Goal: Information Seeking & Learning: Learn about a topic

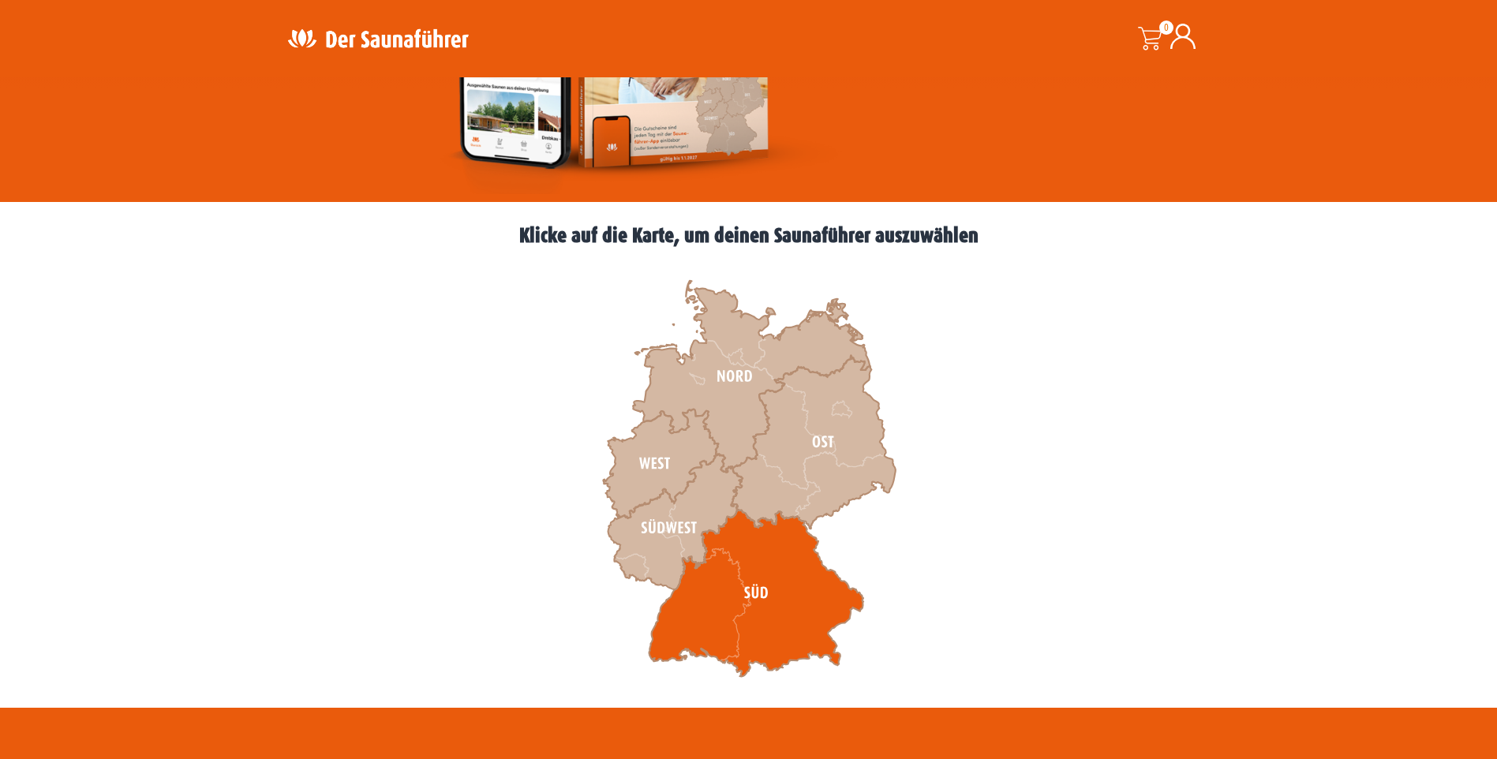
scroll to position [316, 0]
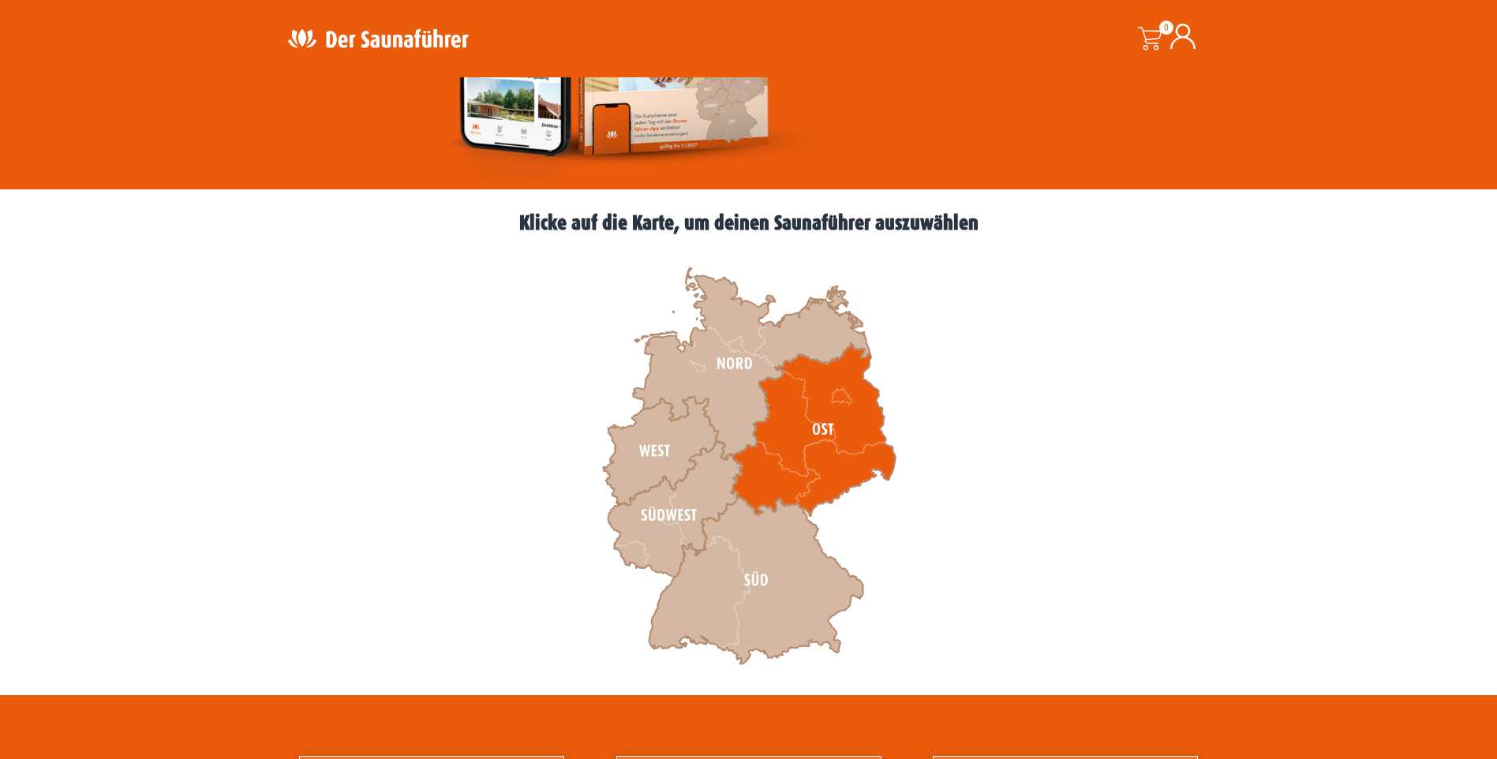
click at [870, 395] on icon at bounding box center [813, 429] width 164 height 173
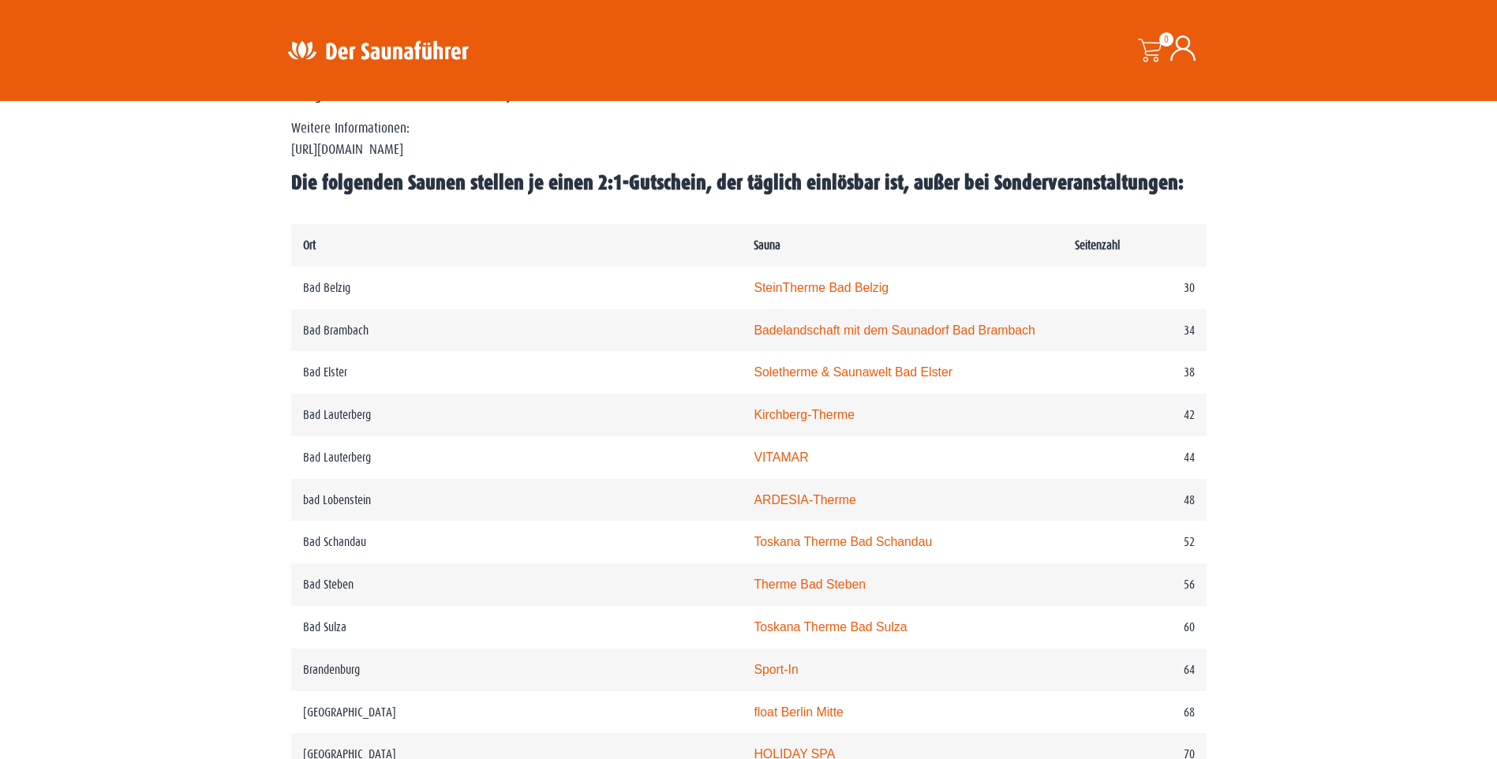
scroll to position [710, 0]
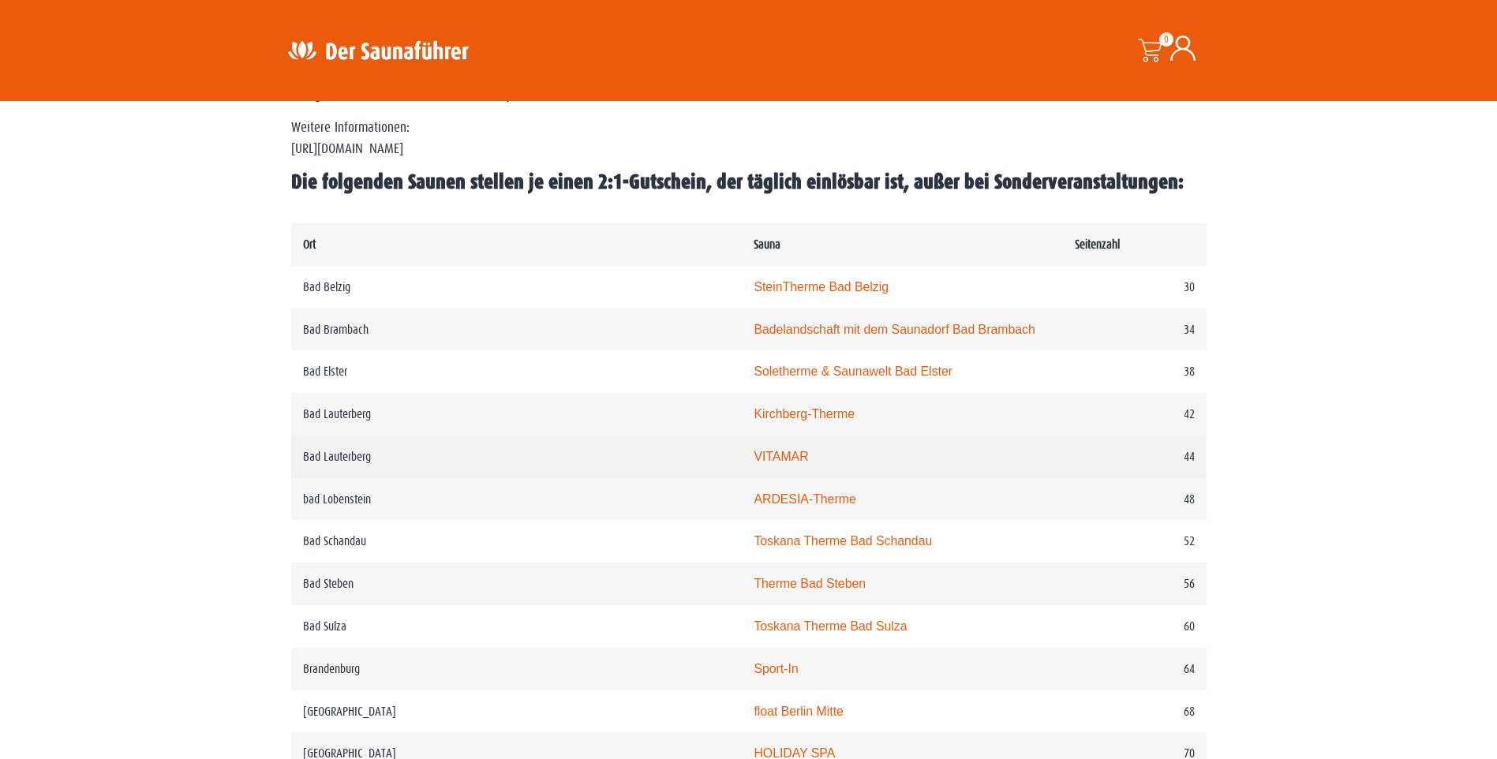
click at [754, 458] on link "VITAMAR" at bounding box center [781, 456] width 54 height 13
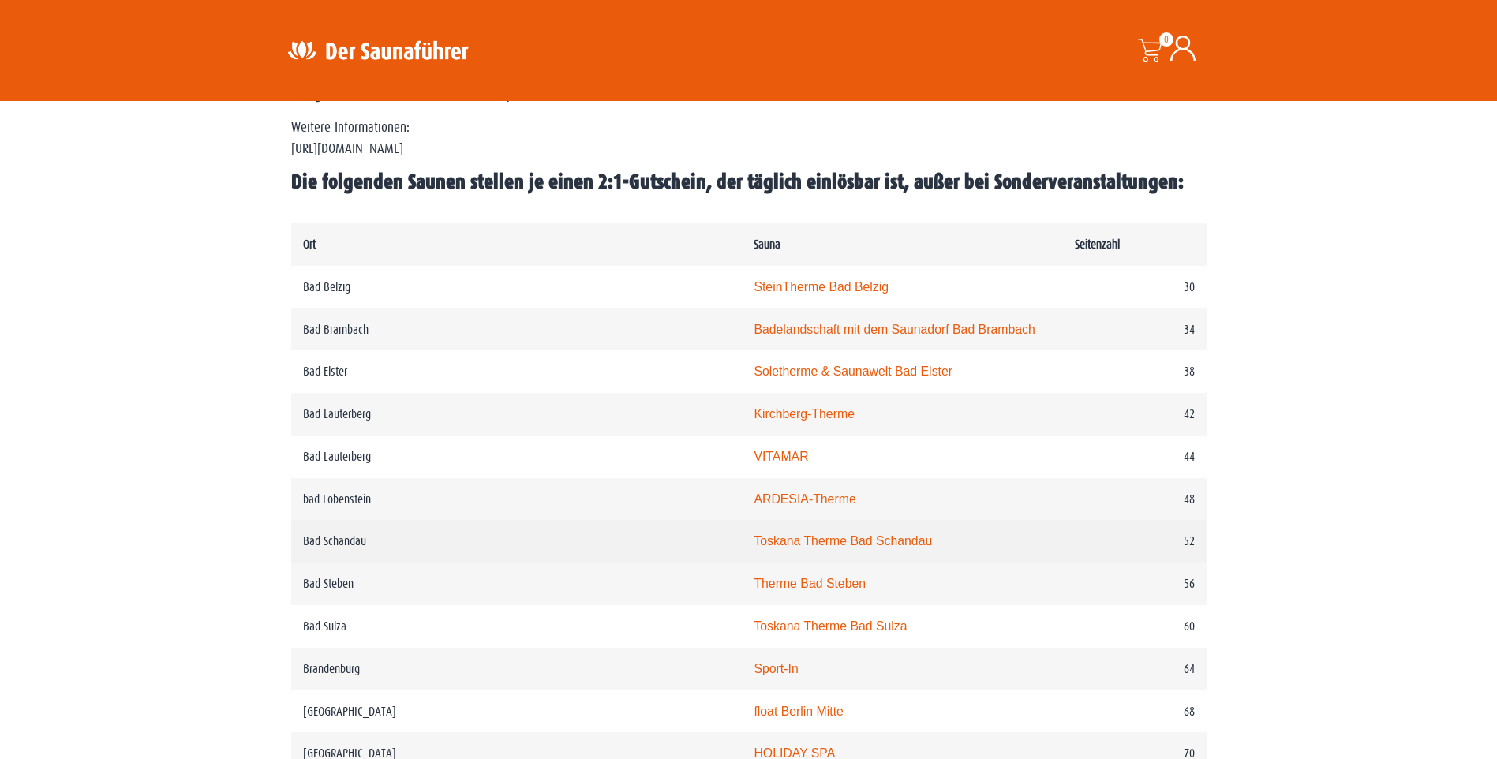
click at [761, 546] on link "Toskana Therme Bad Schandau" at bounding box center [843, 540] width 178 height 13
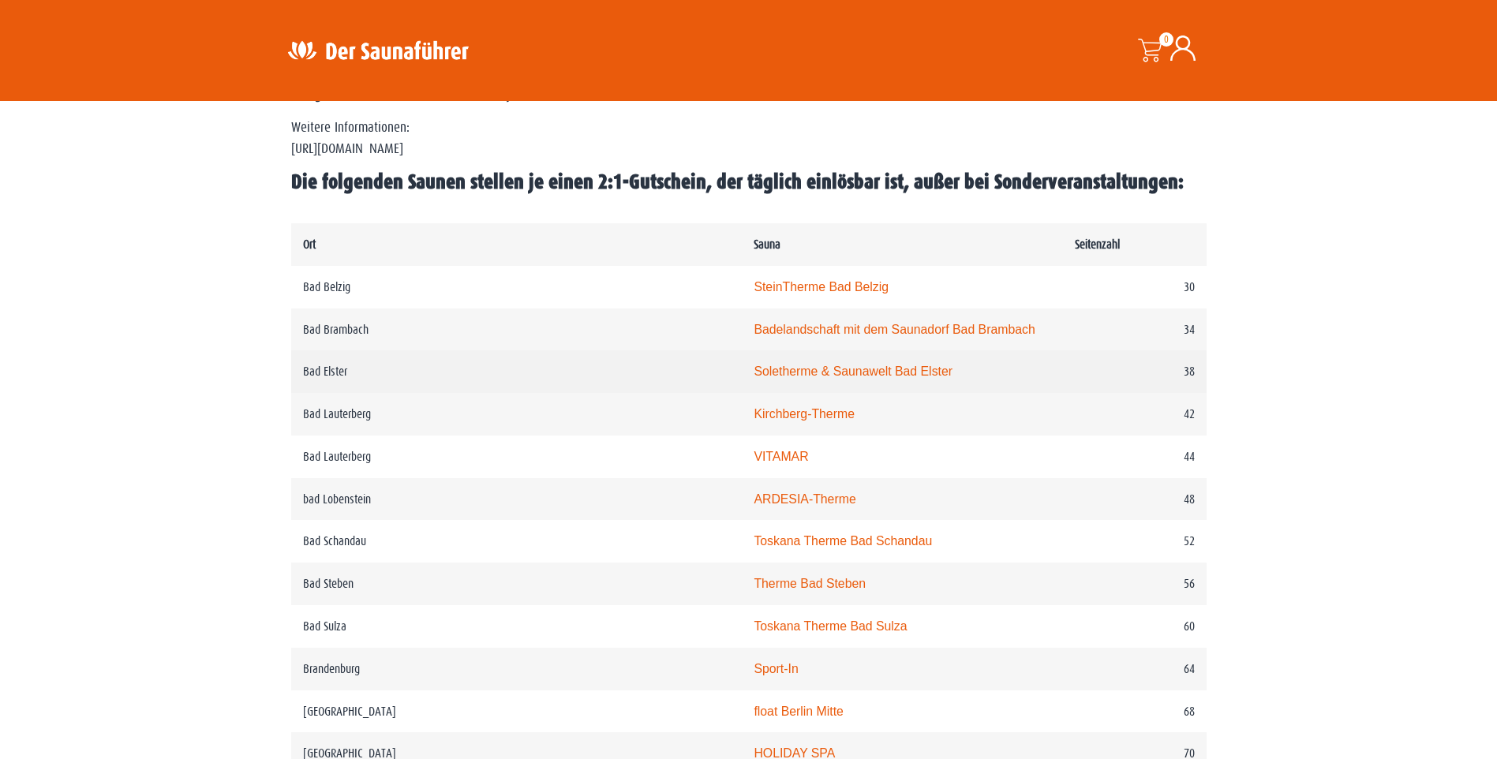
click at [777, 374] on link "Soletherme & Saunawelt Bad Elster" at bounding box center [853, 371] width 199 height 13
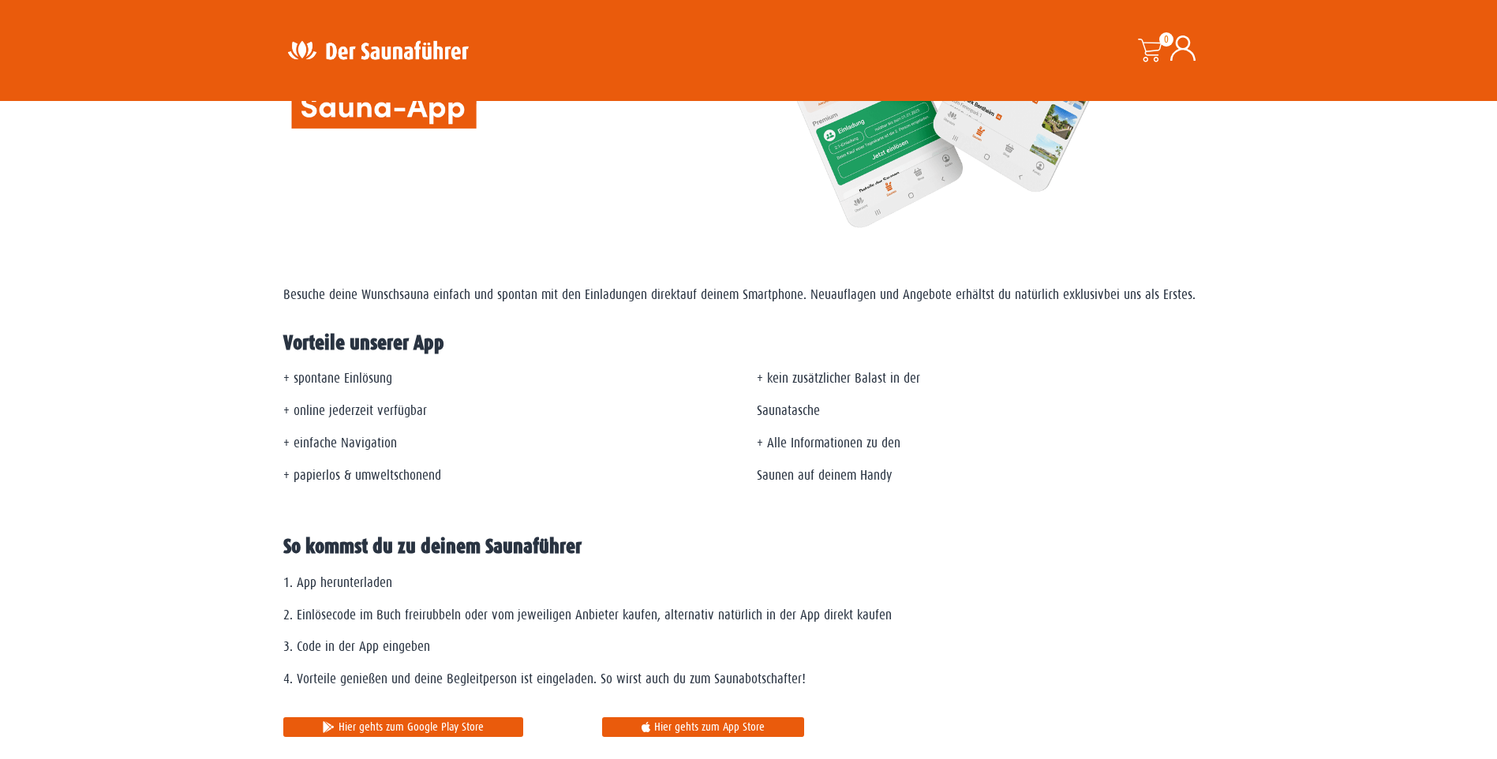
scroll to position [474, 0]
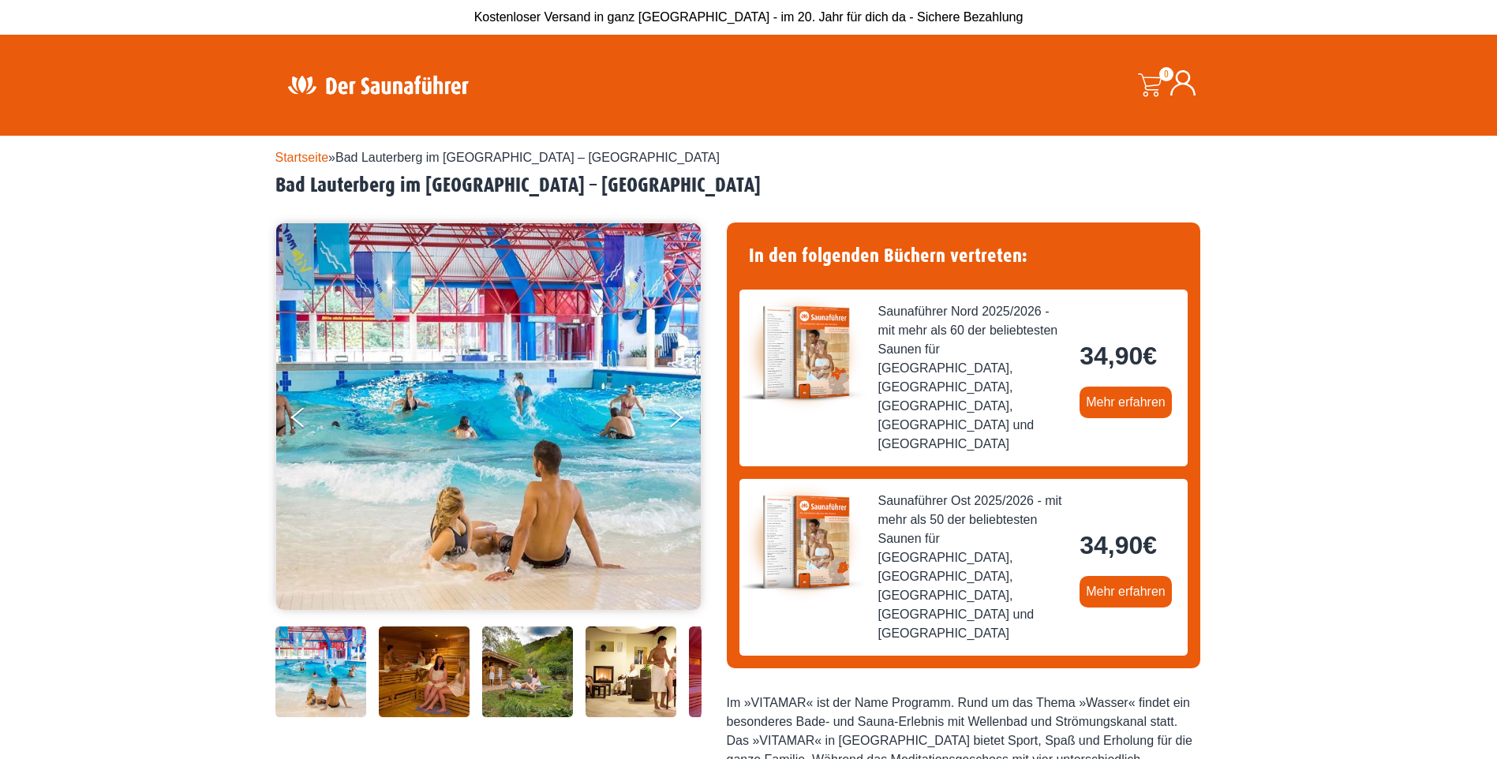
click at [415, 678] on img at bounding box center [424, 672] width 91 height 91
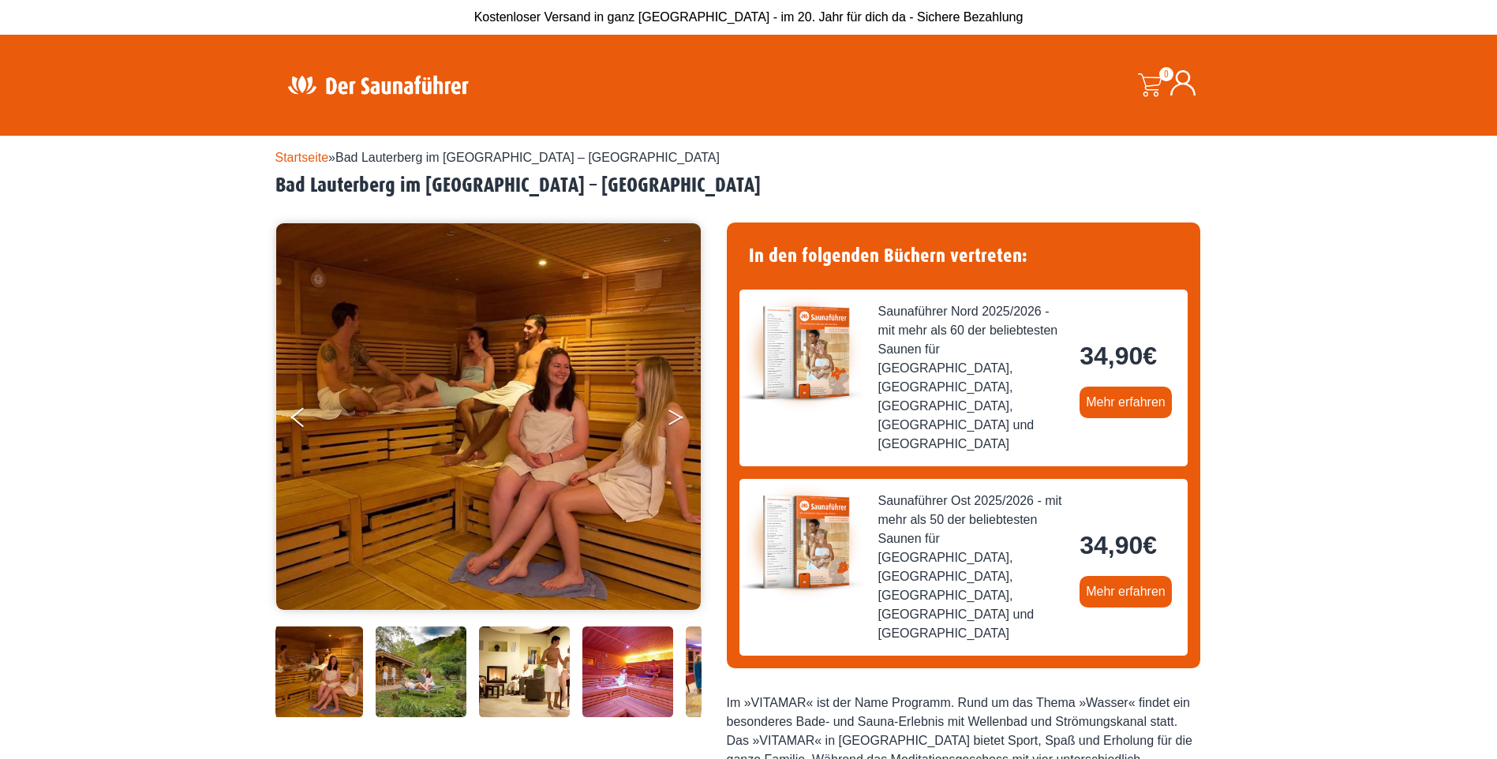
click at [668, 412] on button "Next" at bounding box center [686, 420] width 39 height 39
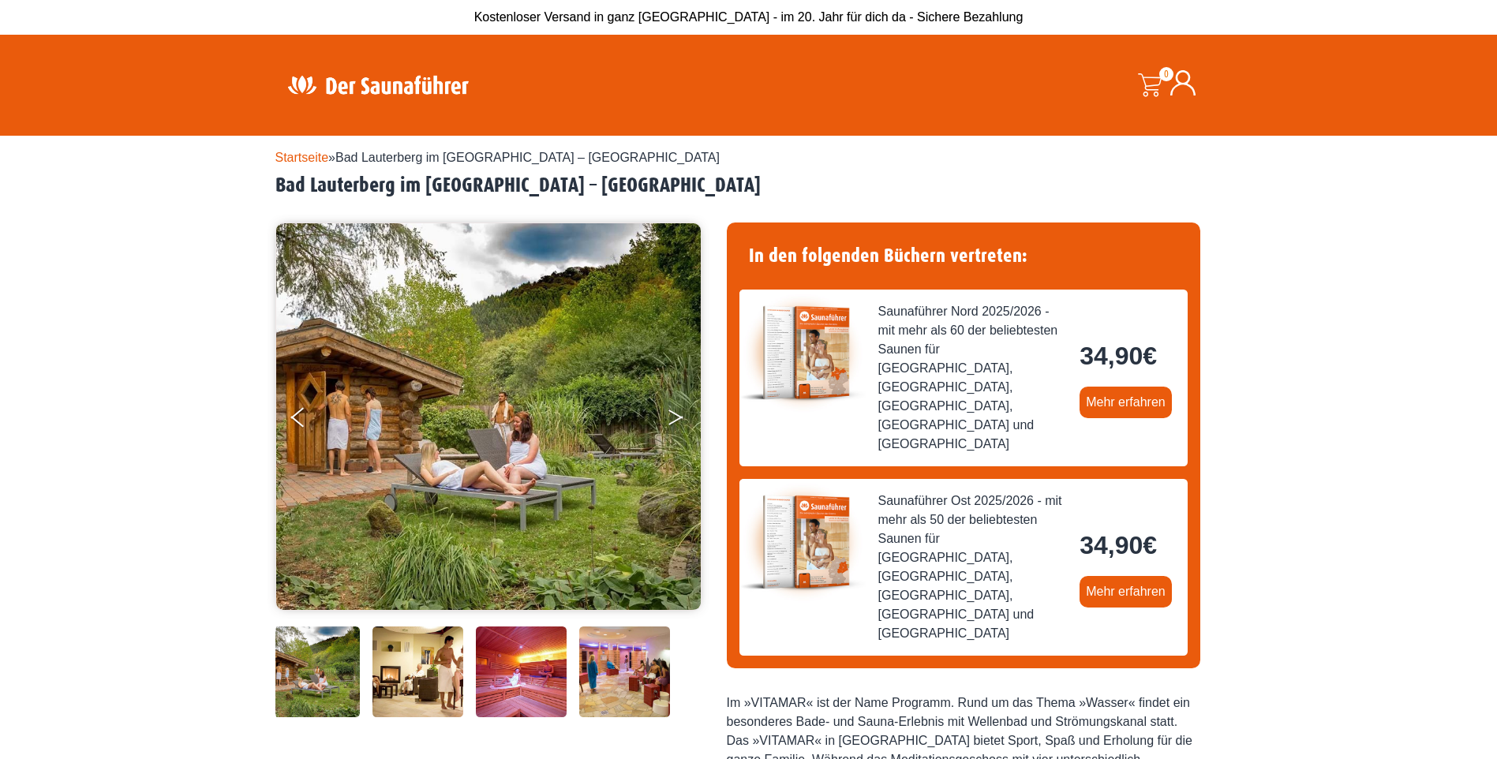
click at [668, 412] on button "Next" at bounding box center [686, 420] width 39 height 39
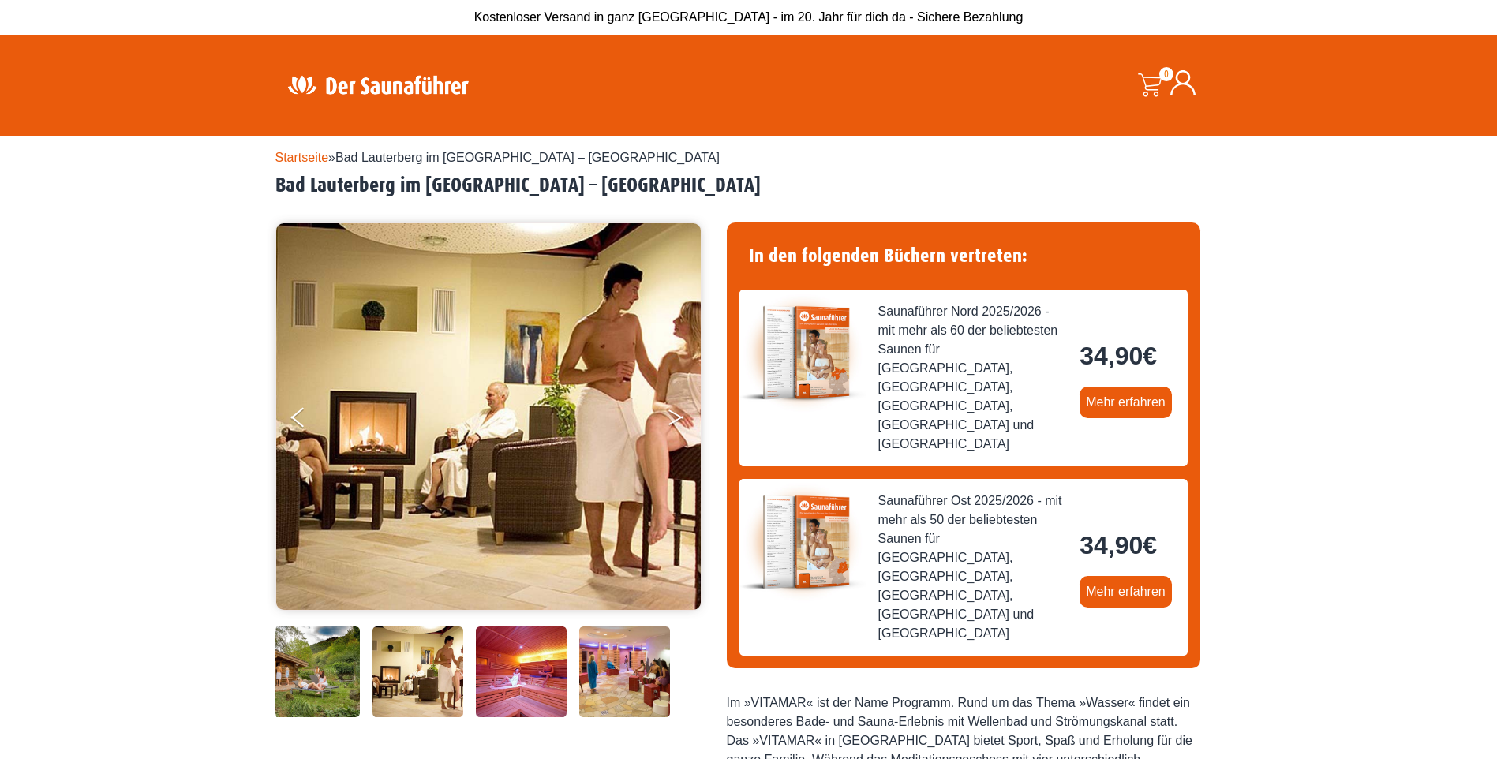
click at [668, 412] on button "Next" at bounding box center [686, 420] width 39 height 39
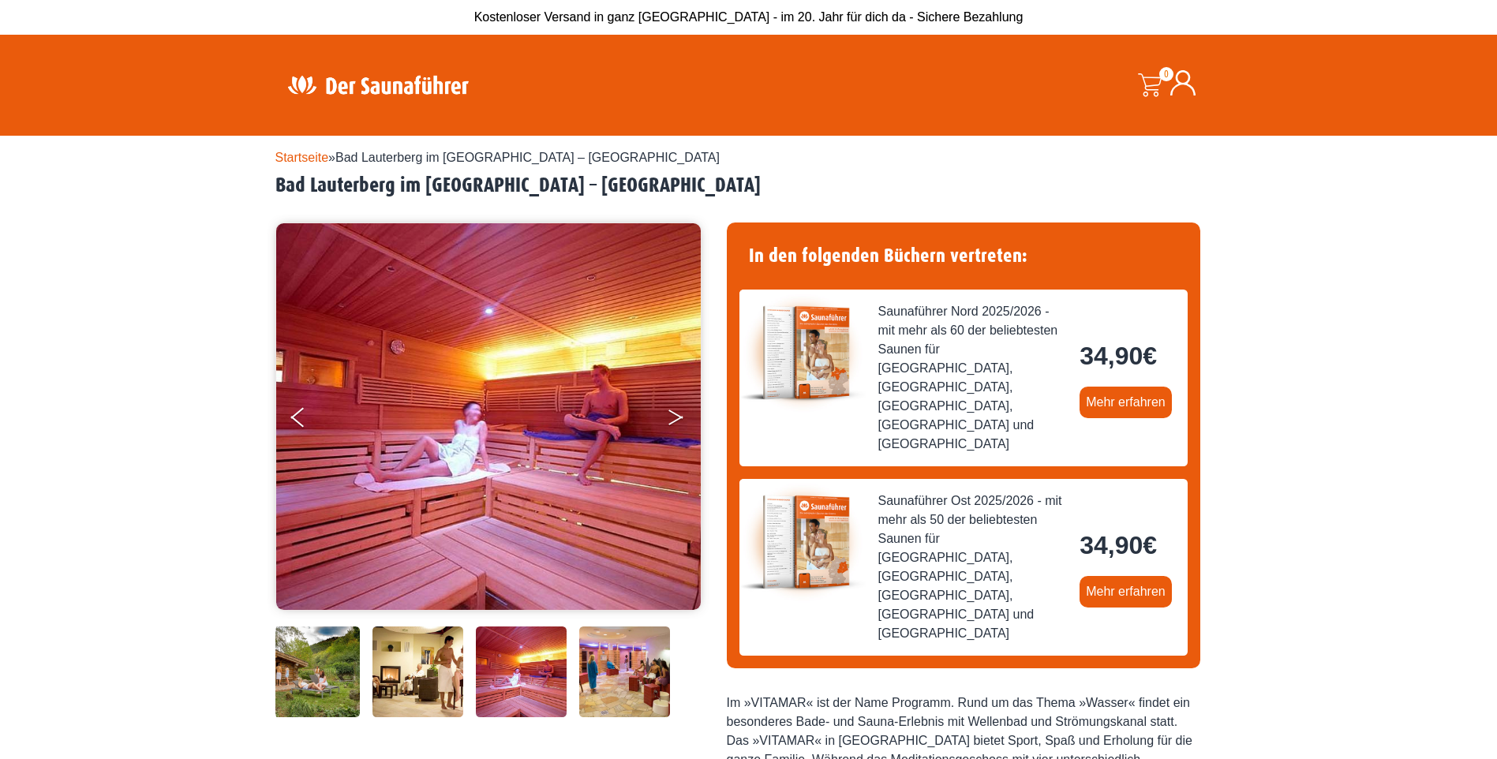
click at [668, 412] on button "Next" at bounding box center [686, 420] width 39 height 39
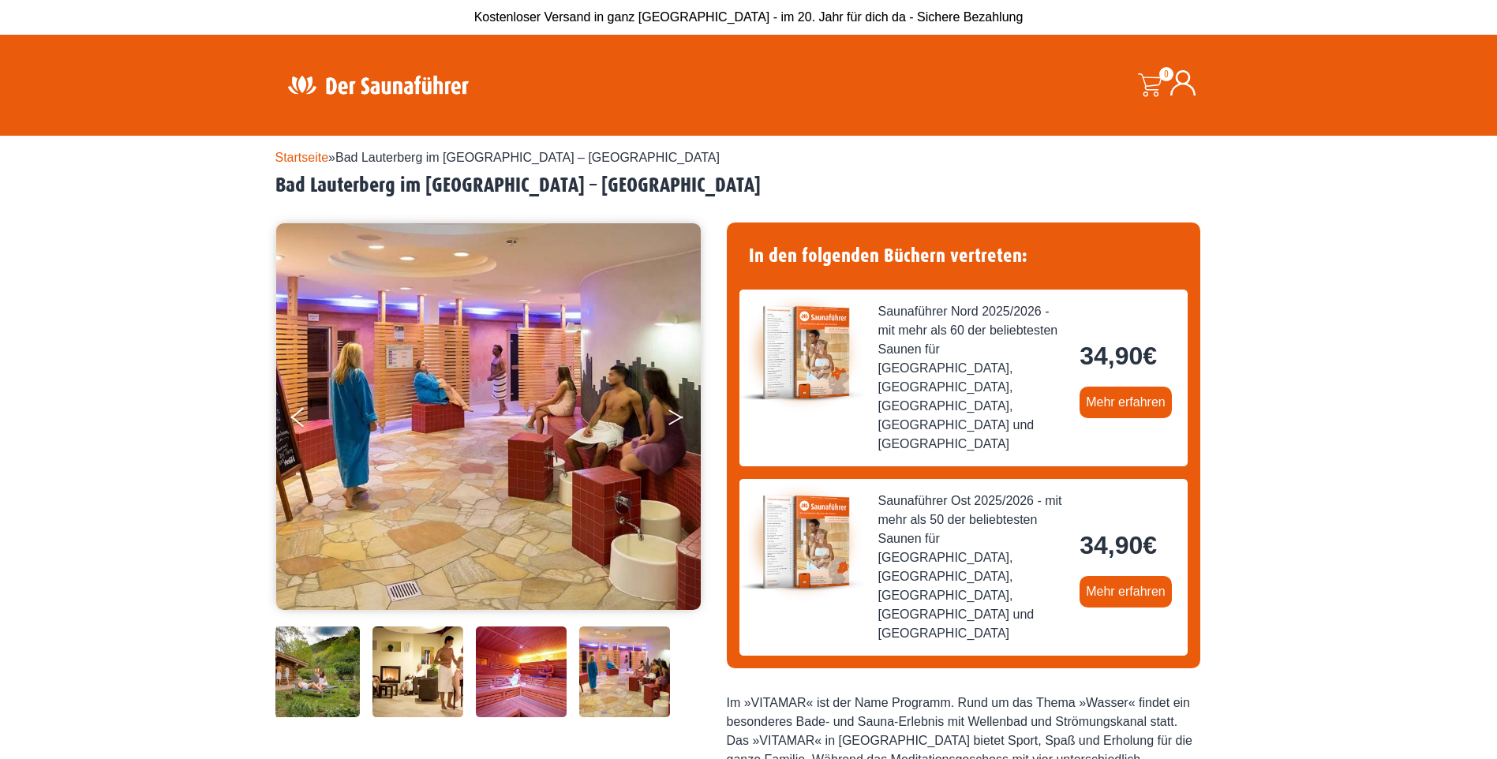
click at [668, 412] on button "Next" at bounding box center [686, 420] width 39 height 39
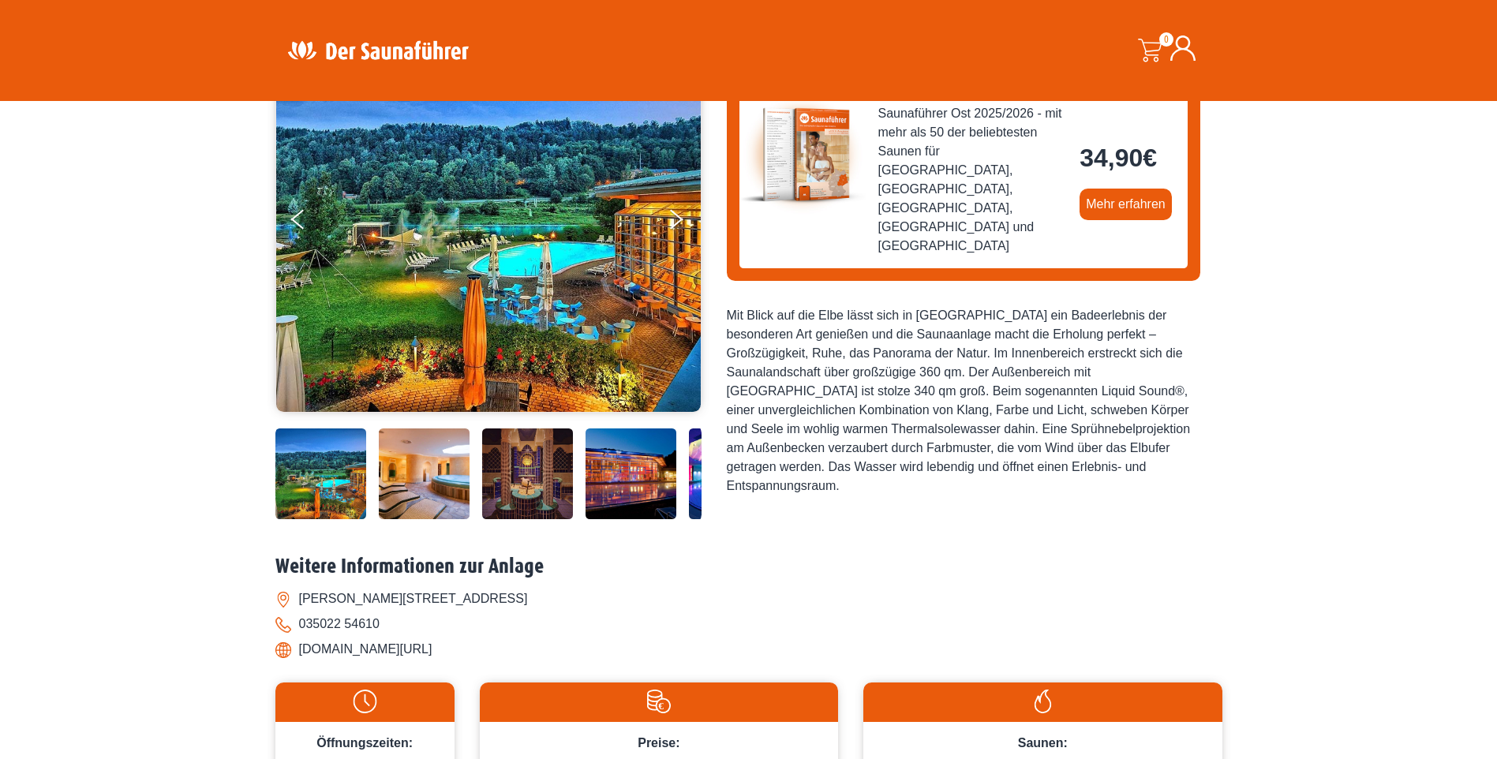
scroll to position [237, 0]
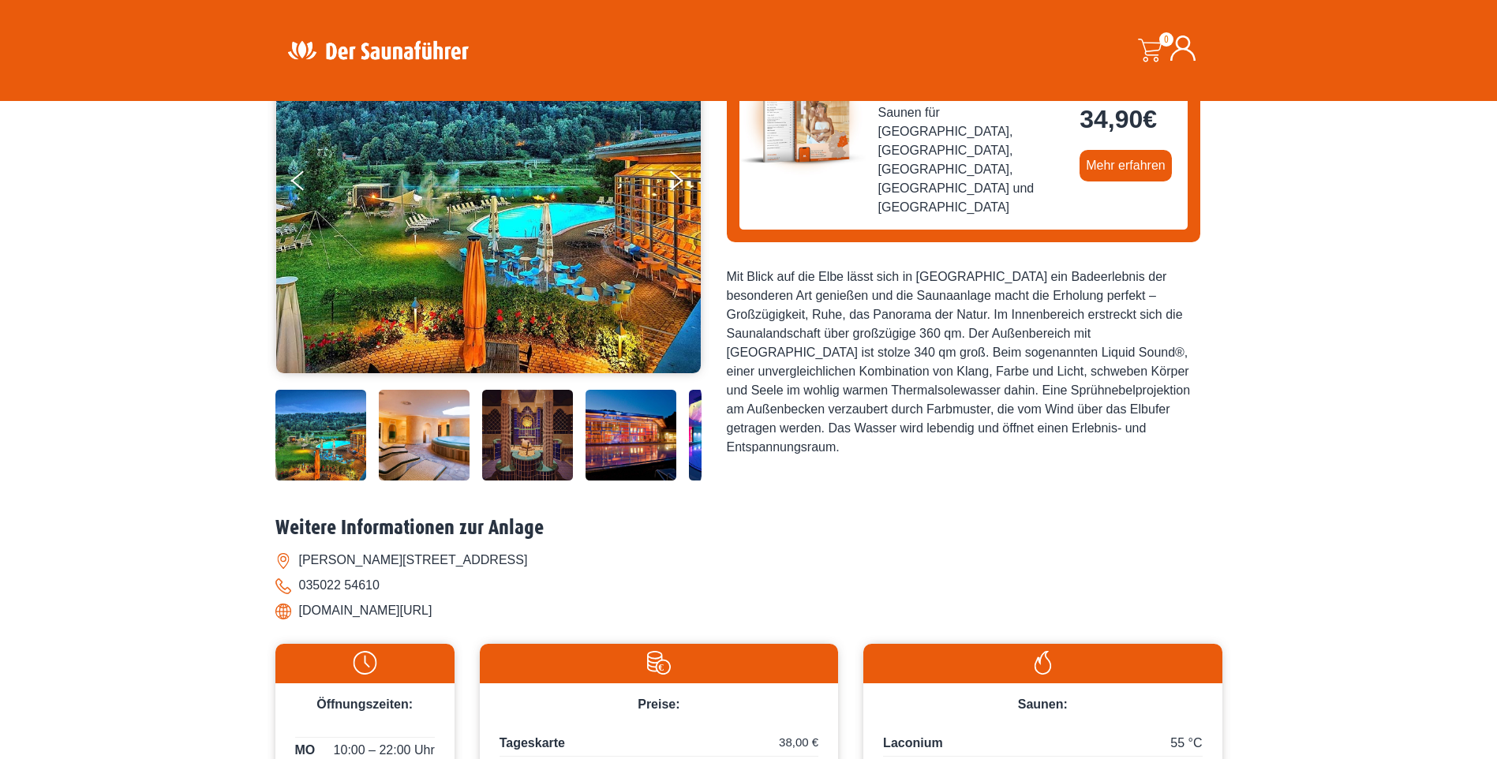
click at [528, 443] on img at bounding box center [527, 435] width 91 height 91
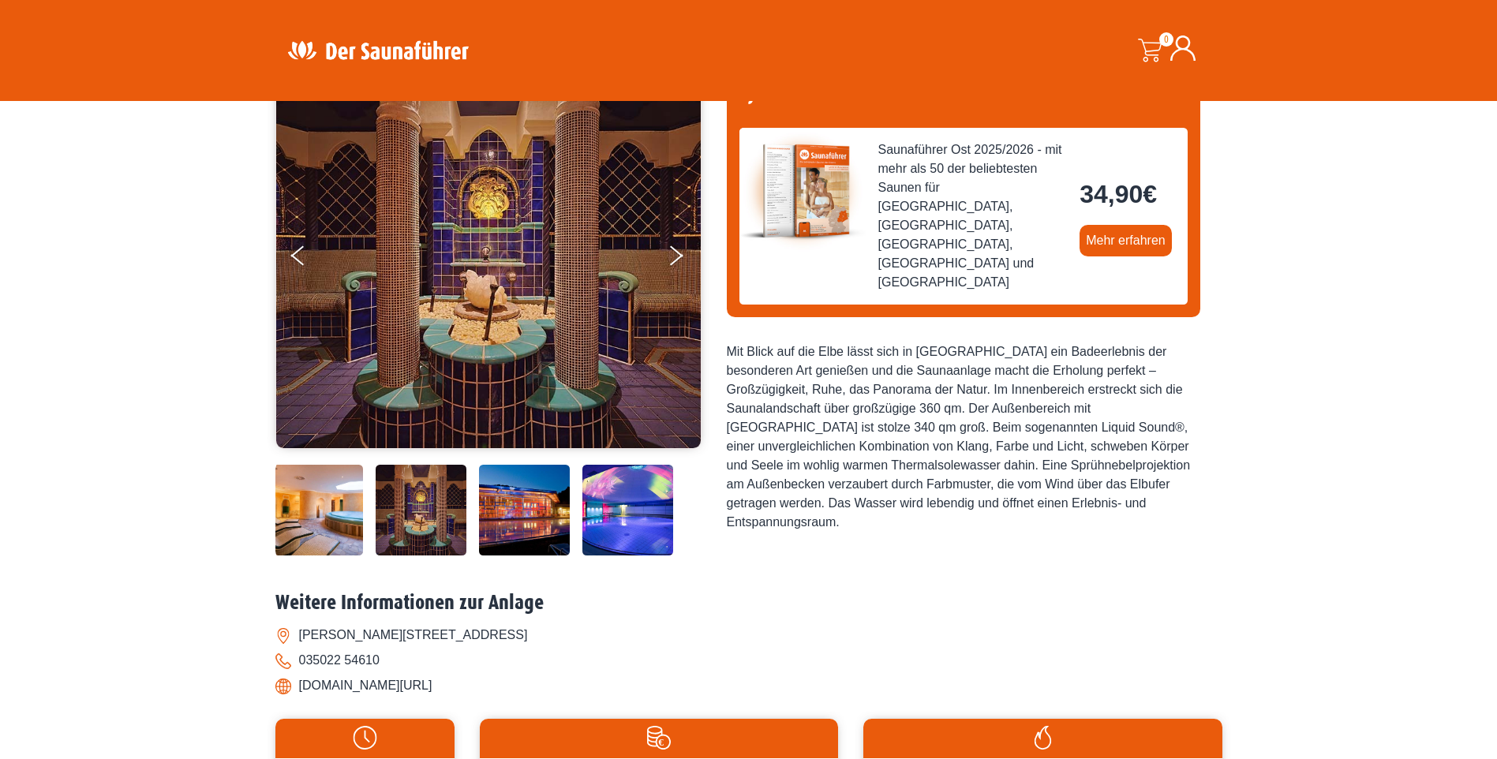
scroll to position [79, 0]
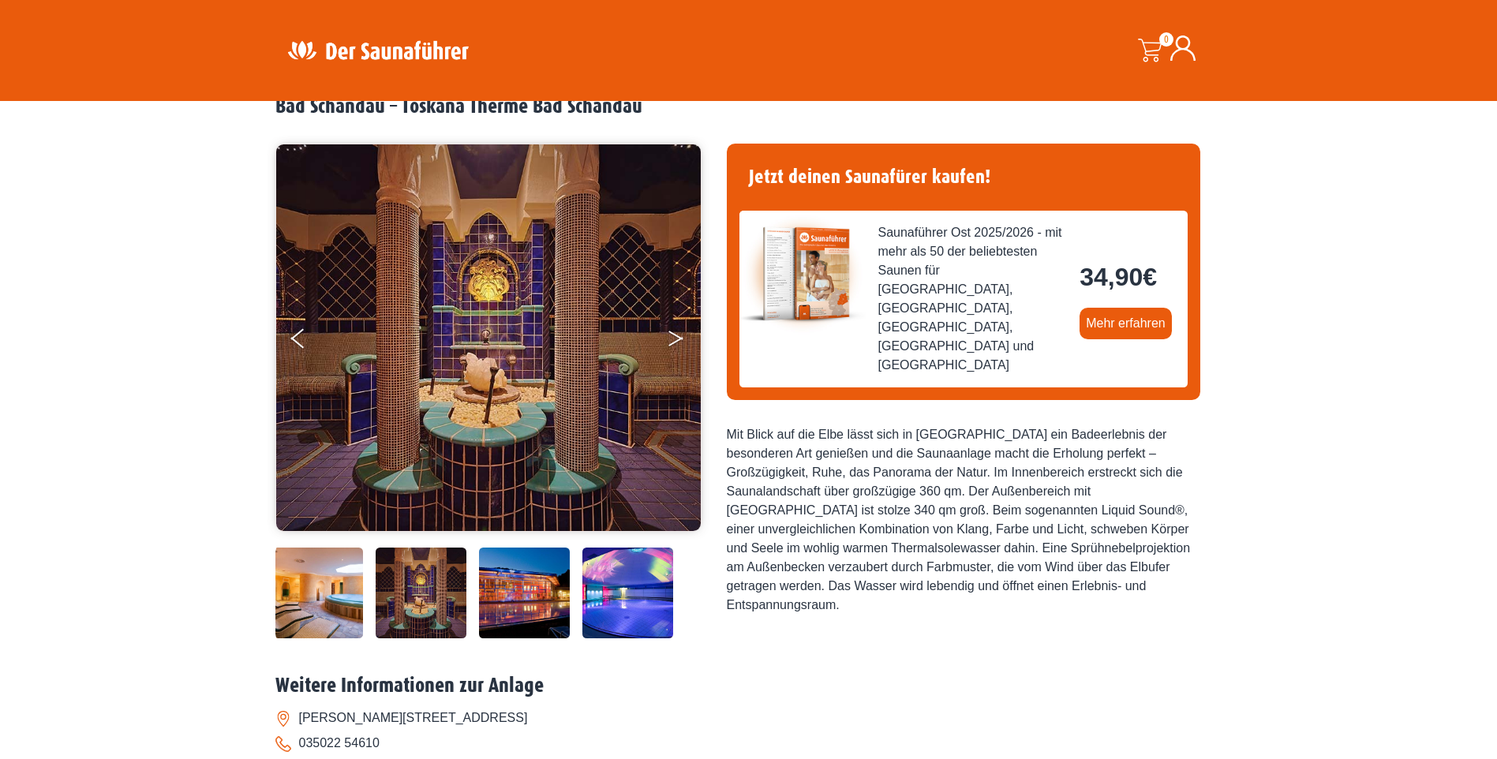
click at [681, 337] on icon "Next" at bounding box center [675, 341] width 14 height 9
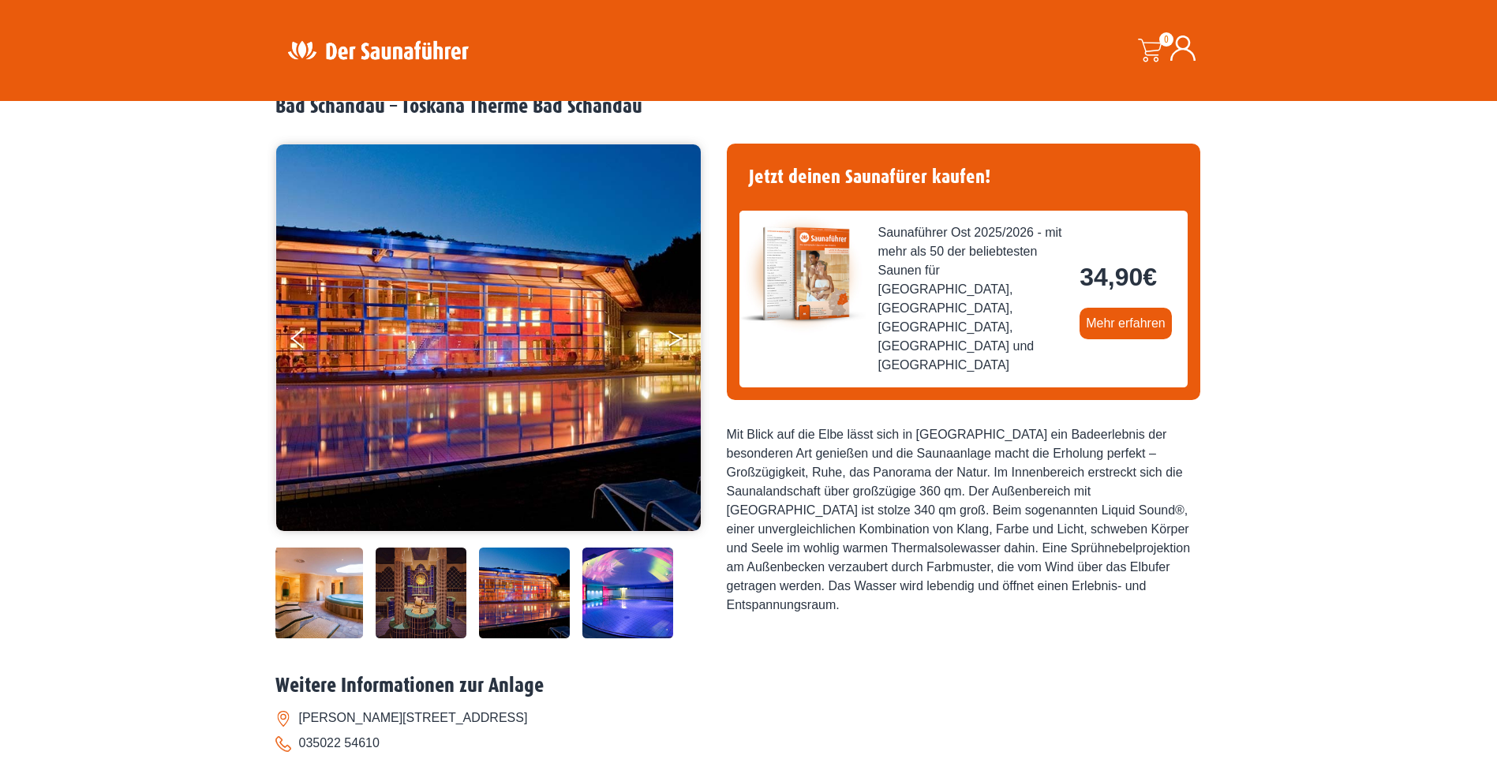
click at [681, 337] on icon "Next" at bounding box center [675, 341] width 14 height 9
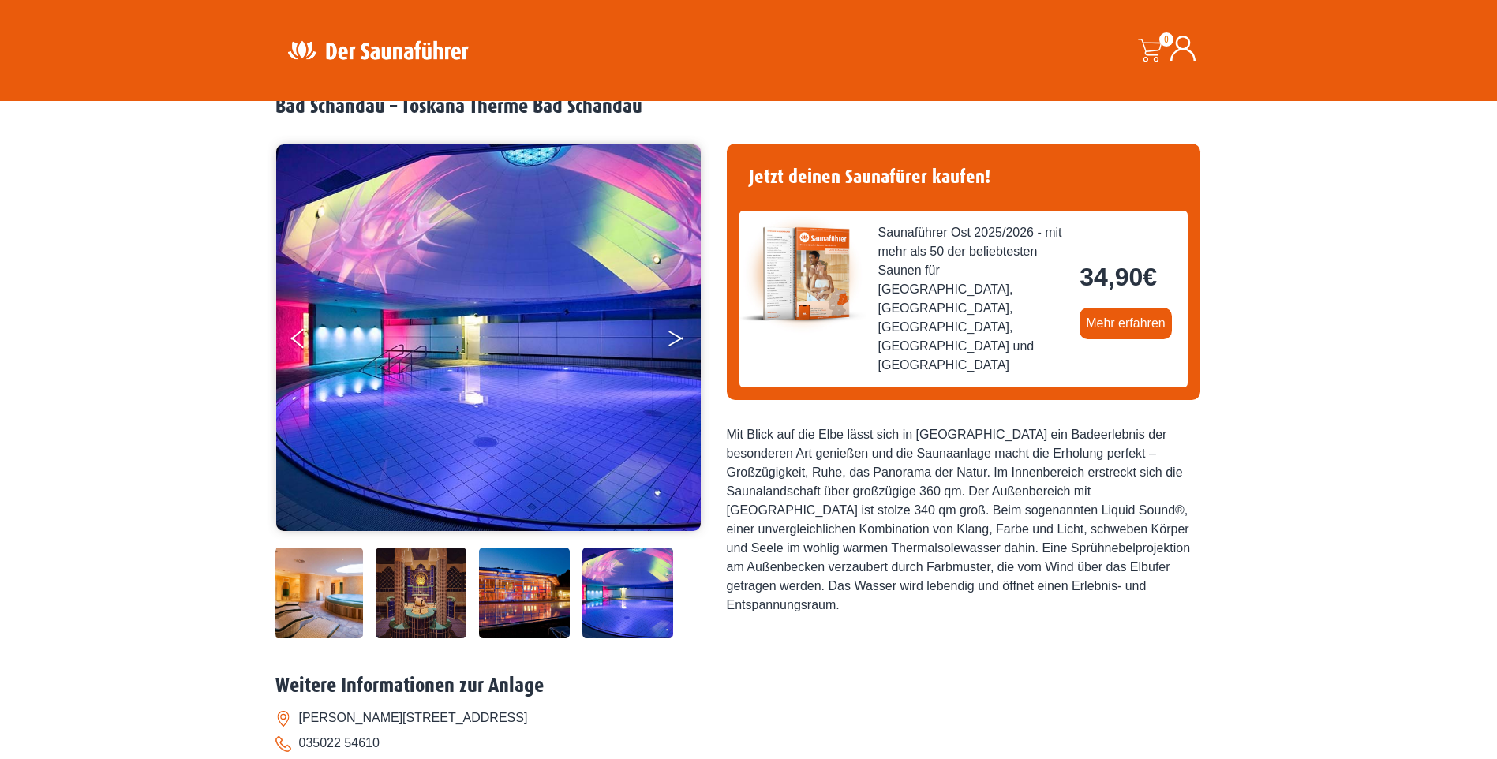
click at [680, 337] on icon "Next" at bounding box center [675, 335] width 14 height 9
click at [676, 338] on button "Next" at bounding box center [686, 341] width 39 height 39
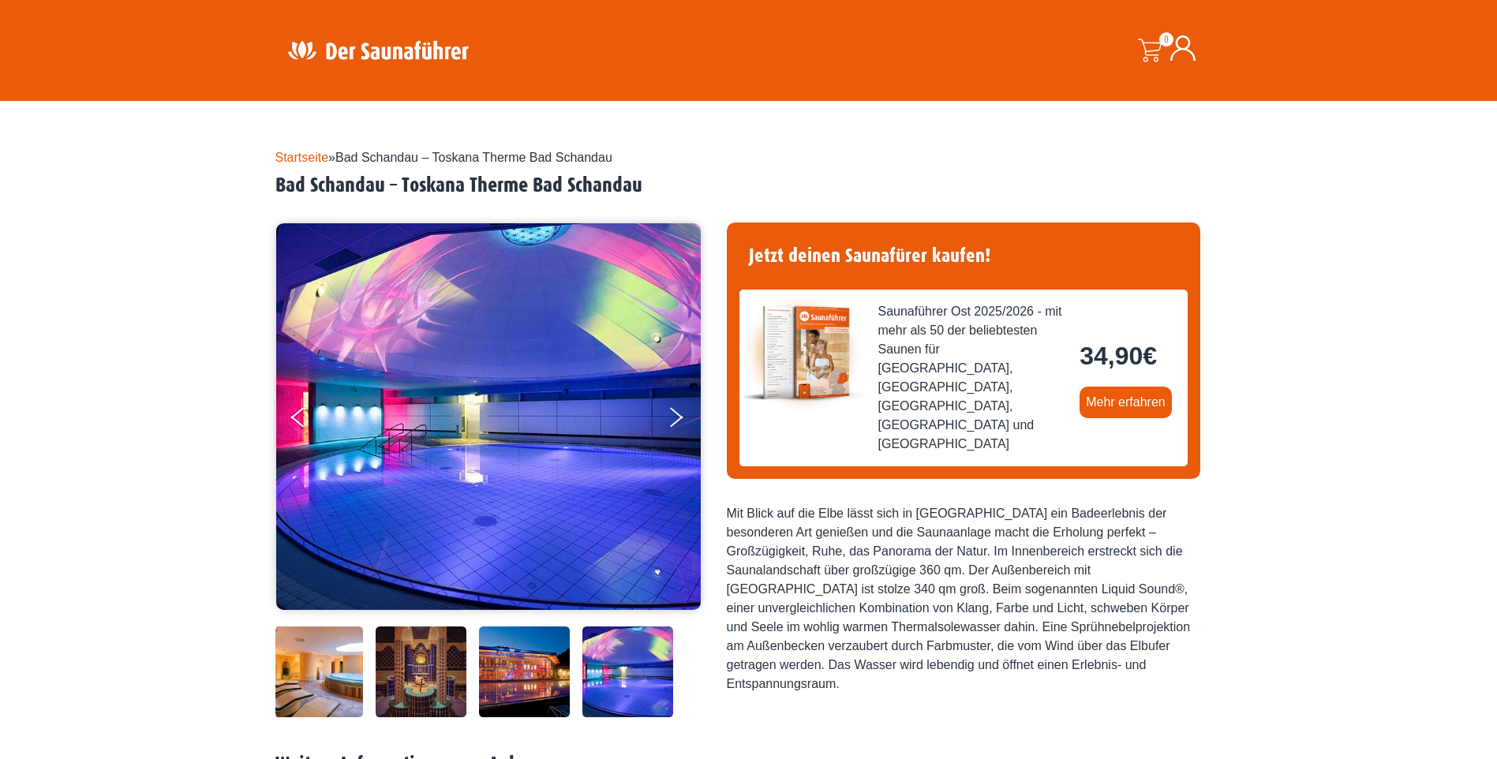
scroll to position [316, 0]
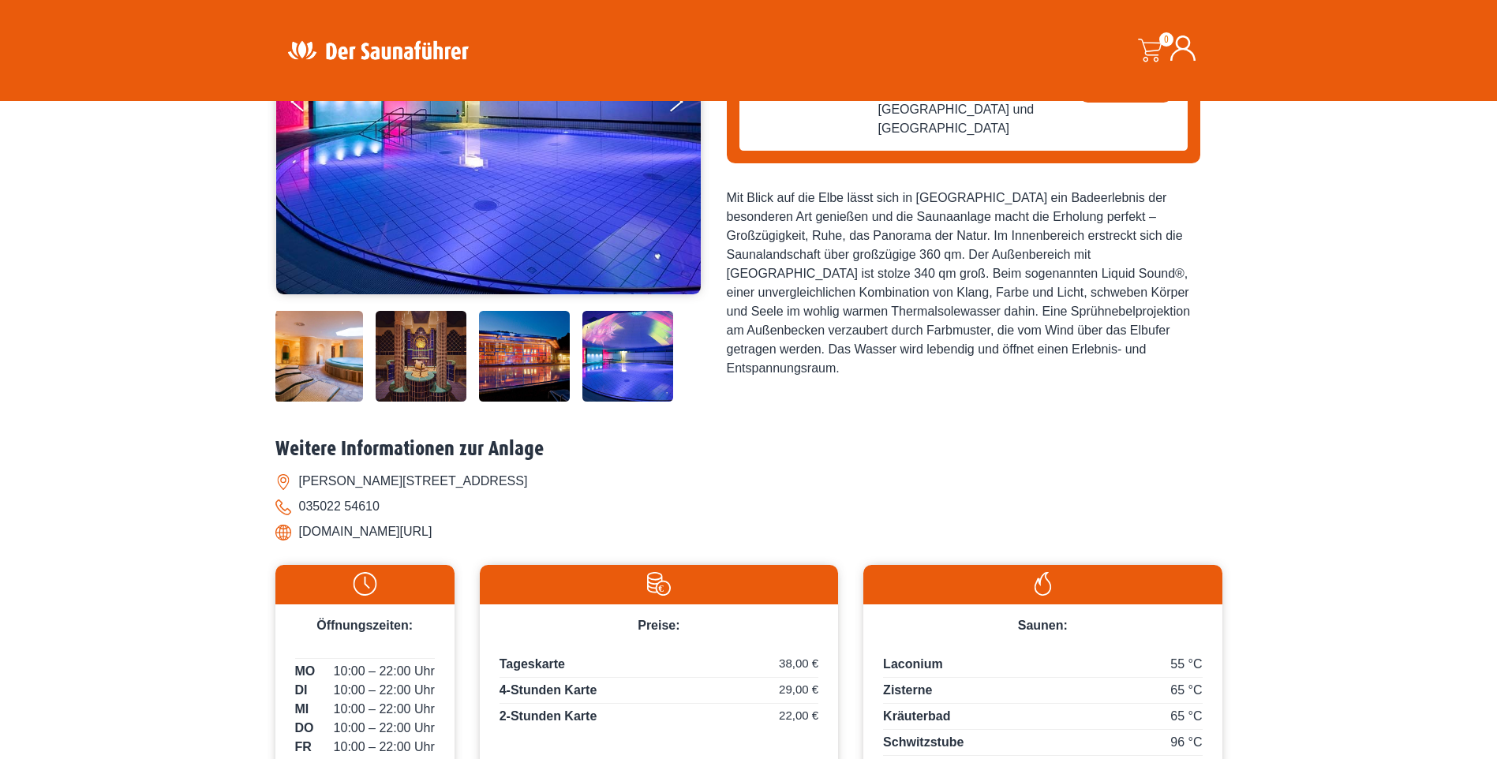
drag, startPoint x: 435, startPoint y: 531, endPoint x: 298, endPoint y: 537, distance: 137.4
click at [298, 537] on li "[DOMAIN_NAME][URL]" at bounding box center [748, 531] width 947 height 25
drag, startPoint x: 298, startPoint y: 537, endPoint x: 305, endPoint y: 531, distance: 9.6
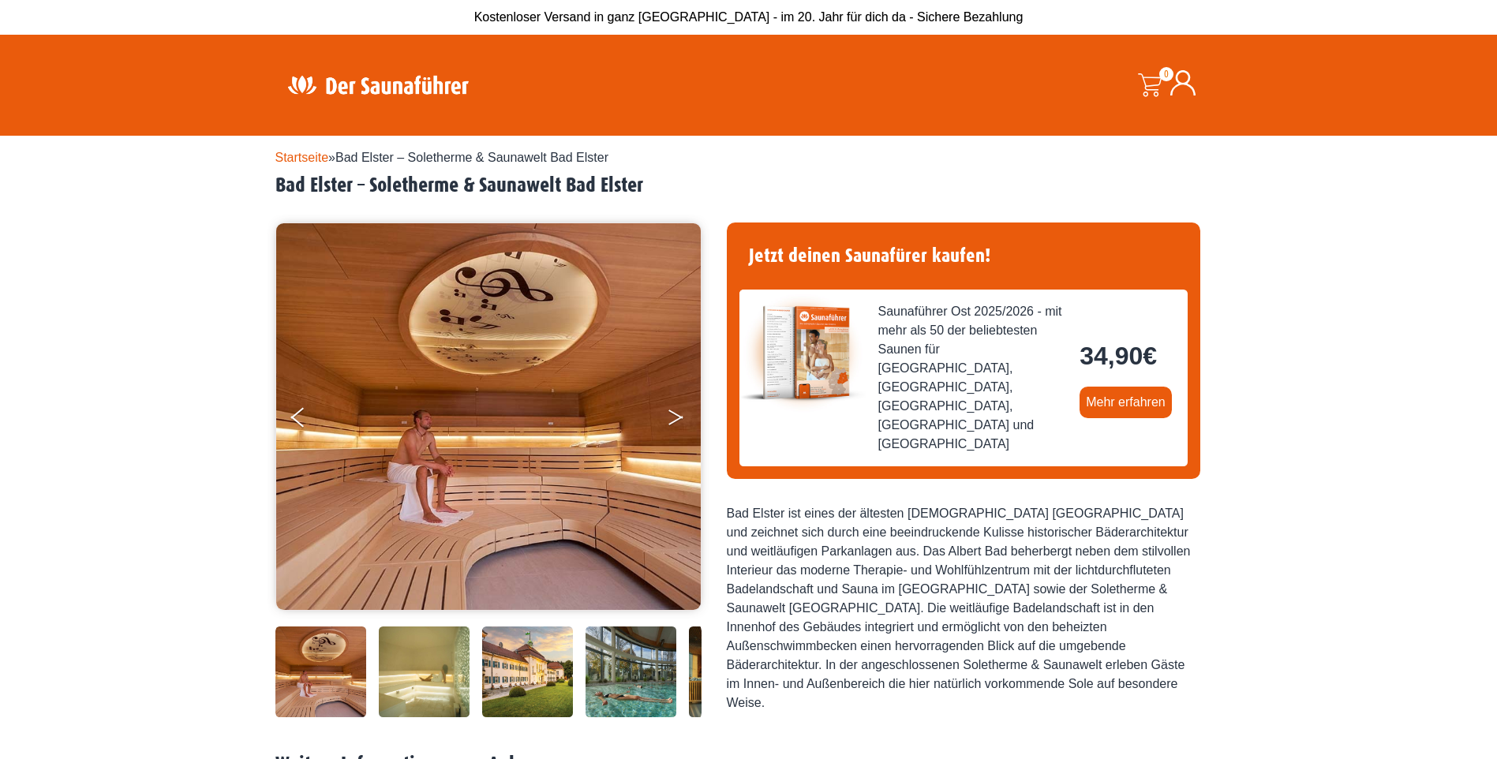
click at [674, 419] on button "Next" at bounding box center [686, 420] width 39 height 39
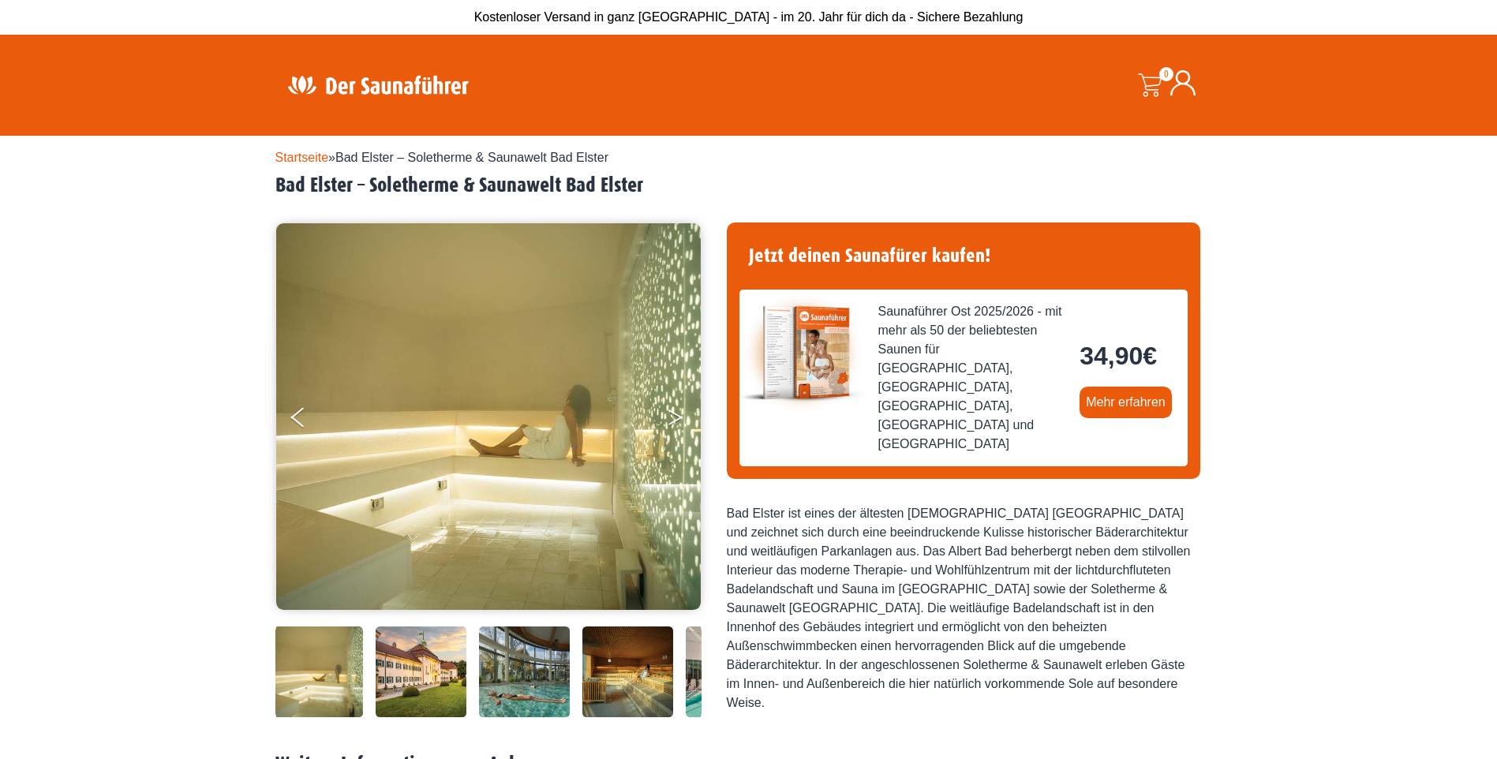
click at [674, 419] on button "Next" at bounding box center [686, 420] width 39 height 39
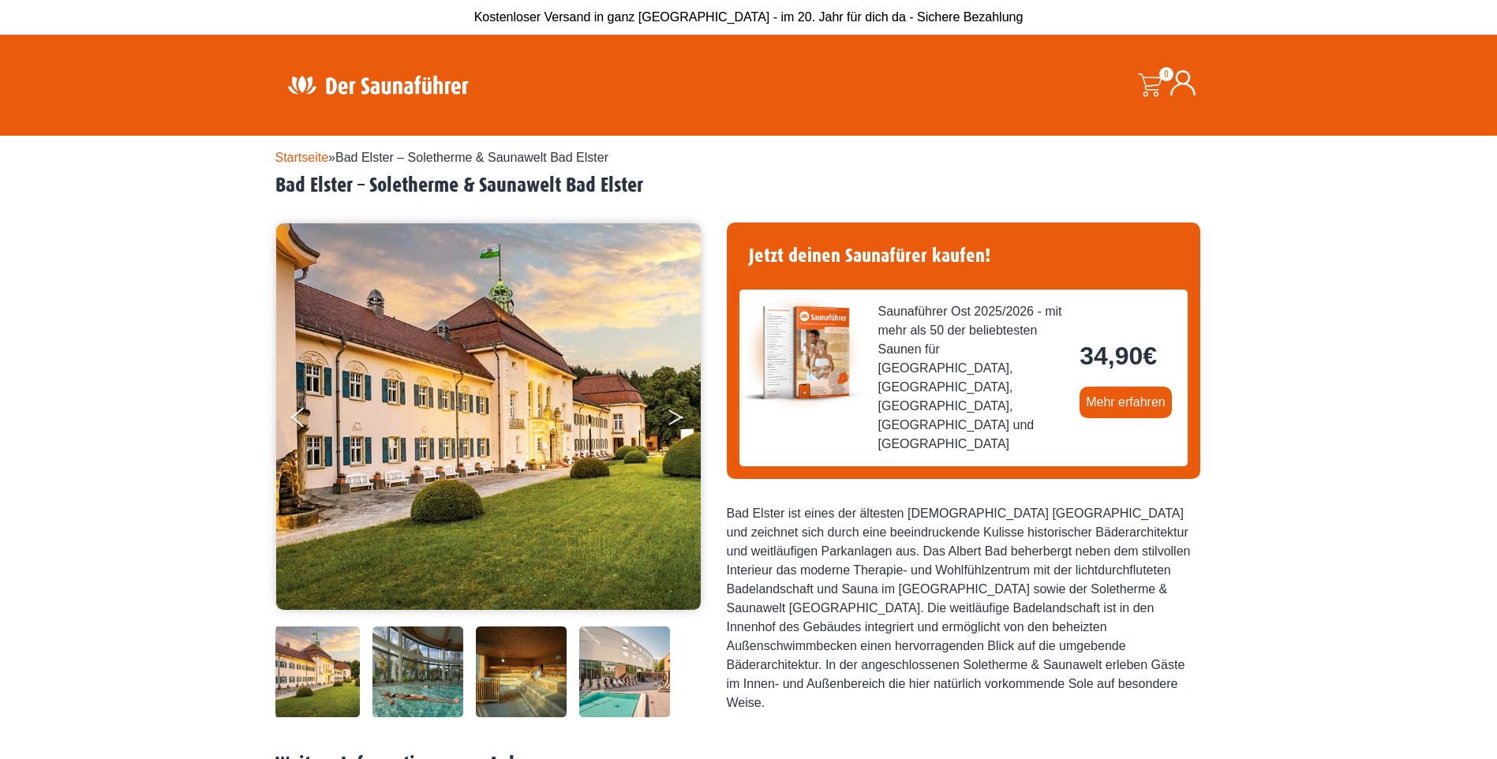
click at [674, 419] on button "Next" at bounding box center [686, 420] width 39 height 39
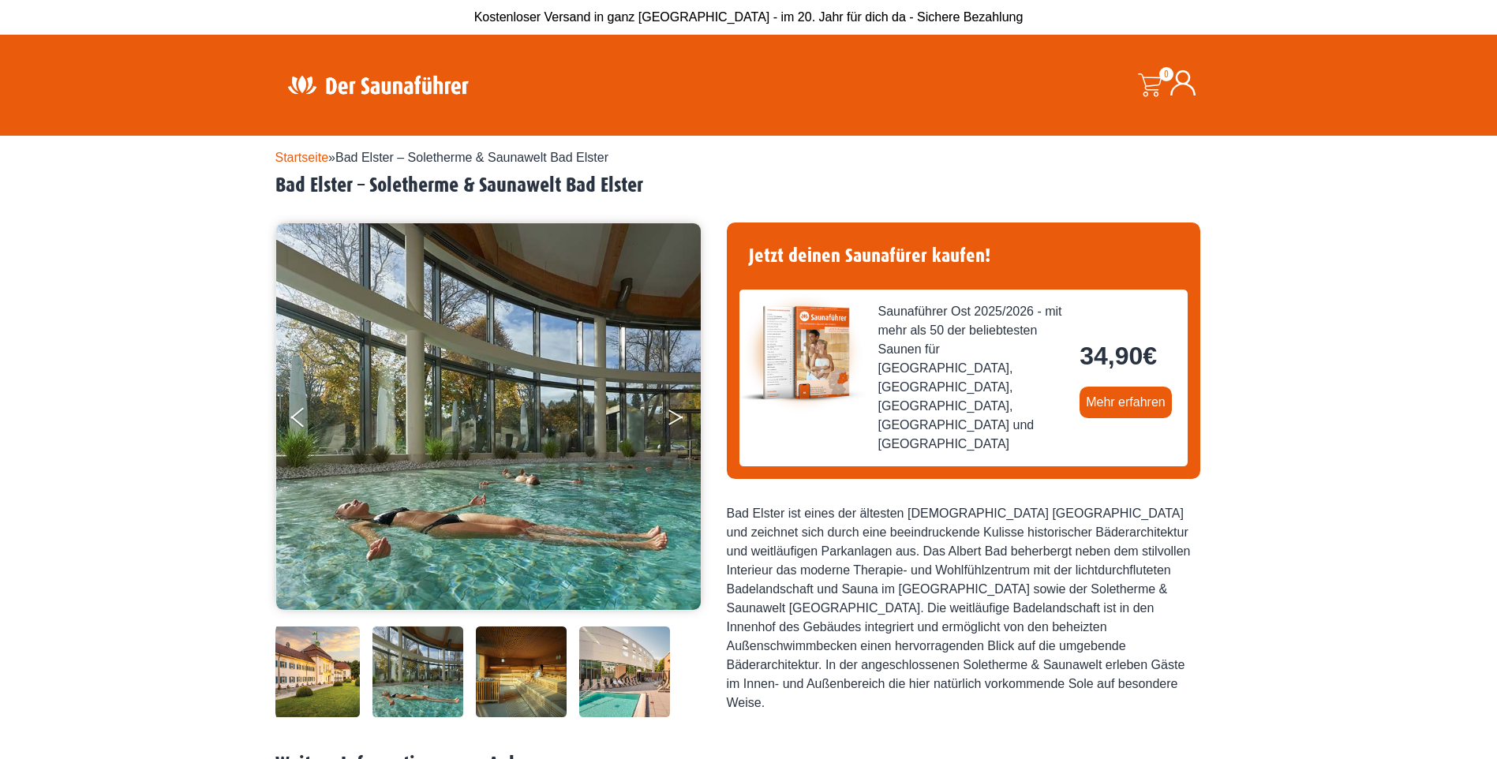
click at [674, 419] on button "Next" at bounding box center [686, 420] width 39 height 39
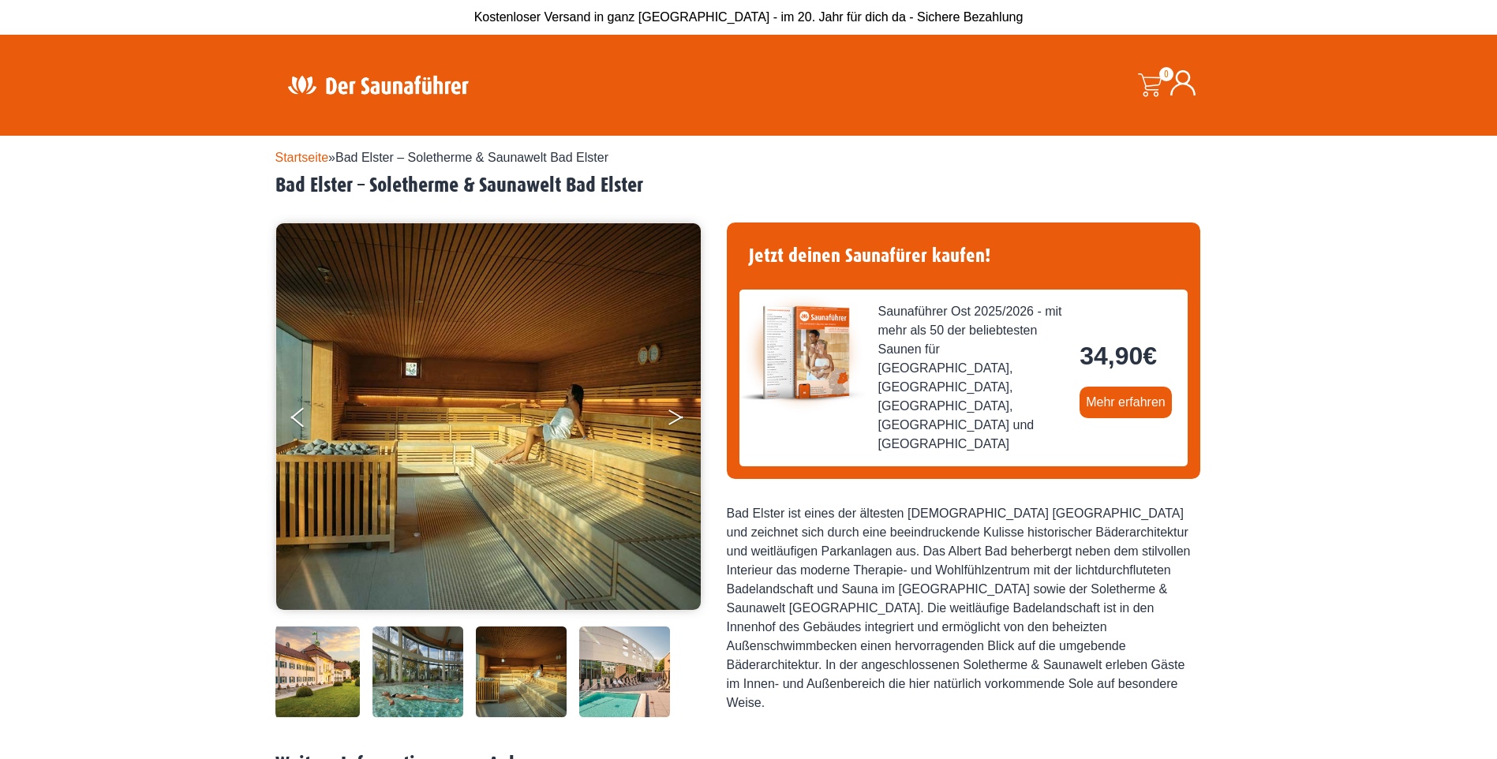
click at [674, 419] on button "Next" at bounding box center [686, 420] width 39 height 39
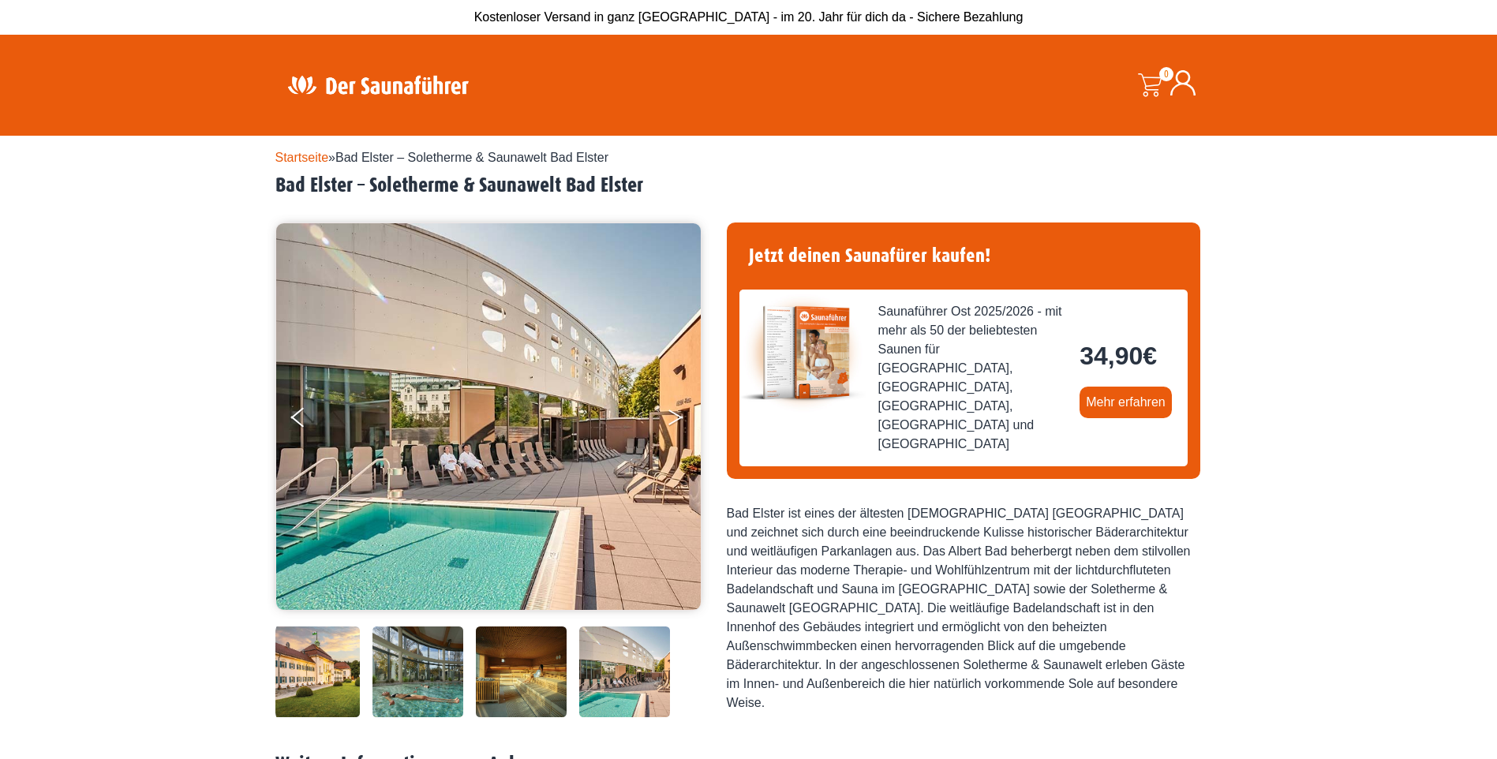
click at [674, 419] on button "Next" at bounding box center [686, 420] width 39 height 39
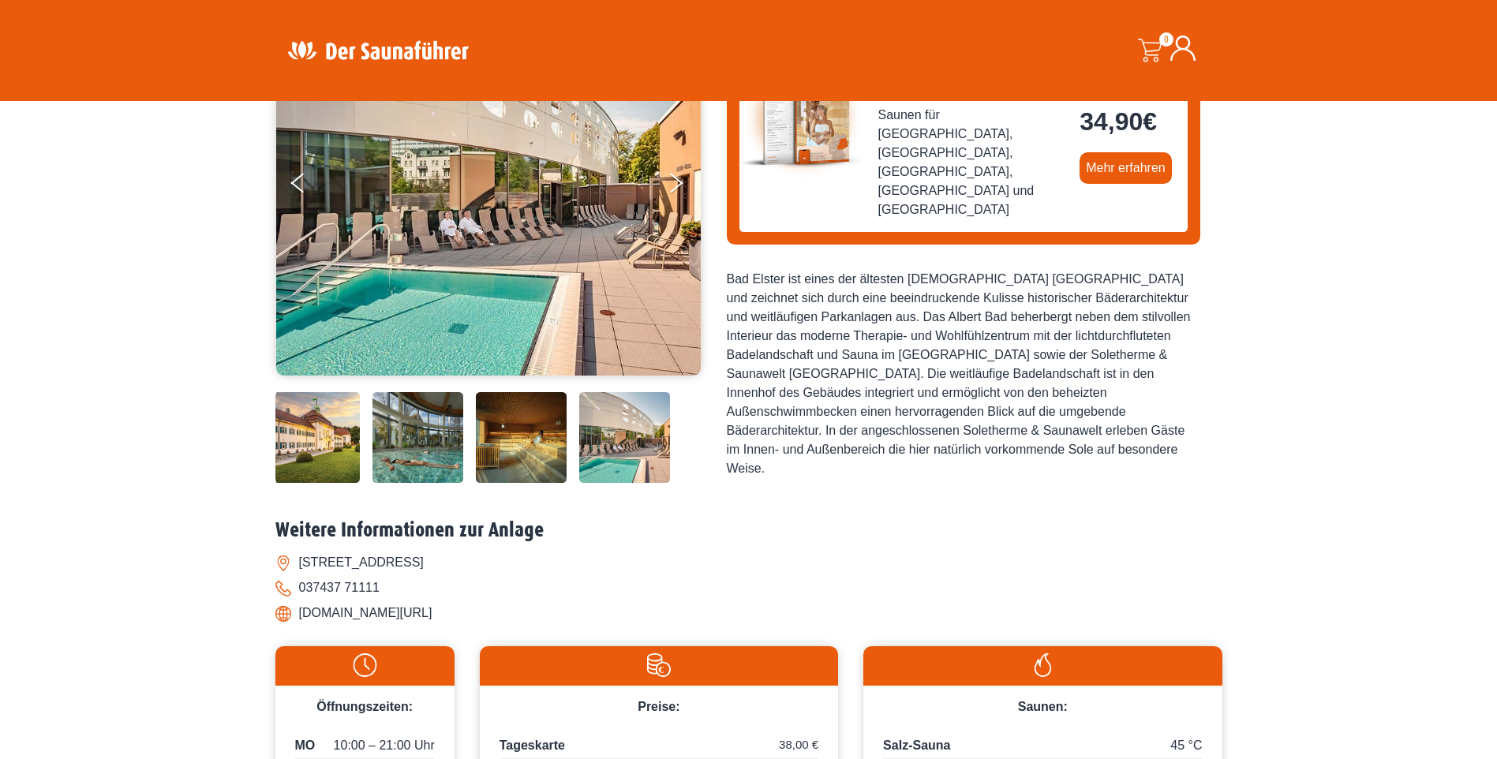
scroll to position [158, 0]
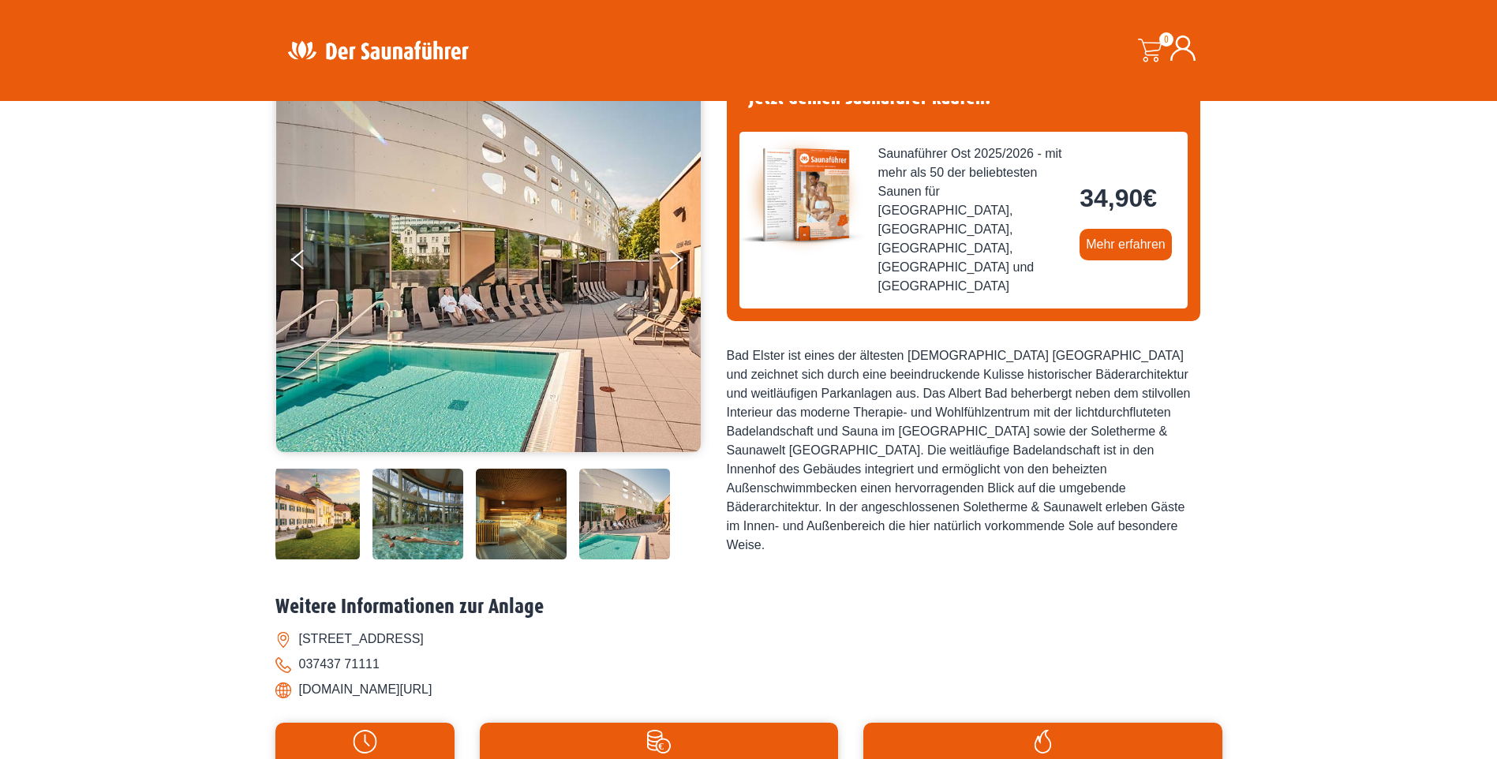
drag, startPoint x: 492, startPoint y: 691, endPoint x: 291, endPoint y: 695, distance: 200.5
click at [291, 695] on li "www.saechsische-staatsbaeder.de/" at bounding box center [748, 689] width 947 height 25
drag, startPoint x: 291, startPoint y: 695, endPoint x: 307, endPoint y: 691, distance: 16.1
